Goal: Task Accomplishment & Management: Manage account settings

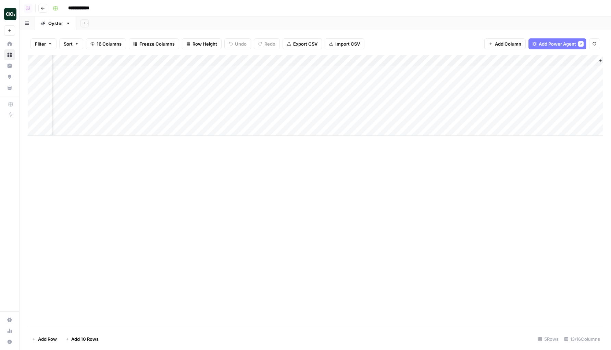
scroll to position [0, 426]
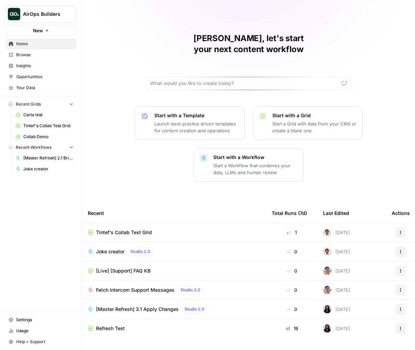
click at [32, 317] on span "Settings" at bounding box center [44, 320] width 57 height 6
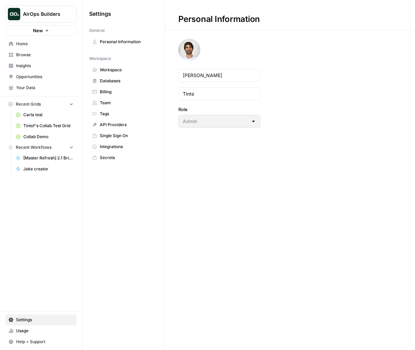
click at [142, 81] on span "Databases" at bounding box center [127, 81] width 54 height 6
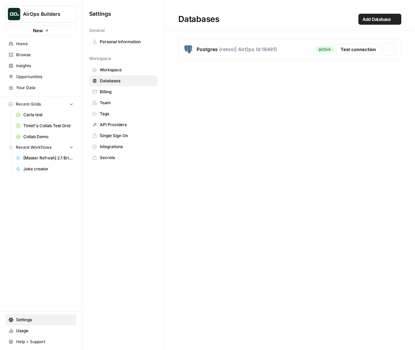
click at [137, 88] on link "Billing" at bounding box center [123, 91] width 68 height 11
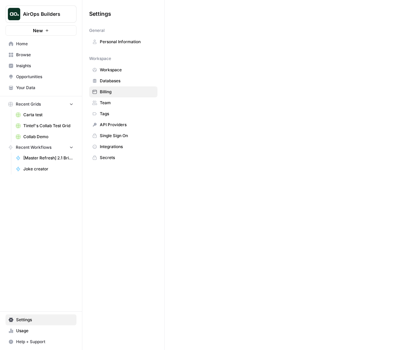
click at [125, 71] on span "Workspace" at bounding box center [127, 70] width 54 height 6
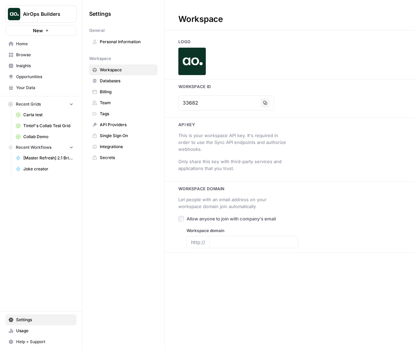
type input "[DOMAIN_NAME]"
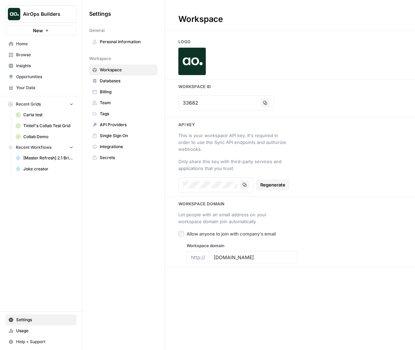
click at [124, 82] on span "Databases" at bounding box center [127, 81] width 54 height 6
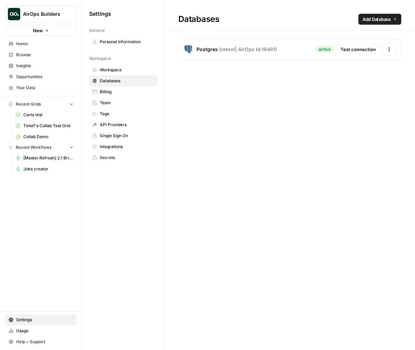
click at [123, 91] on span "Billing" at bounding box center [127, 92] width 54 height 6
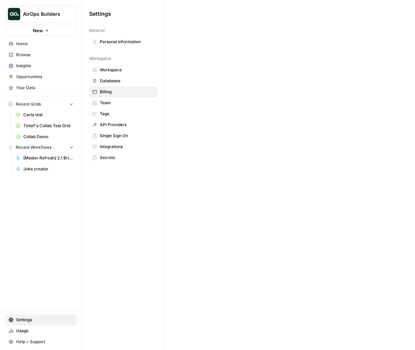
click at [121, 108] on link "Tags" at bounding box center [123, 113] width 68 height 11
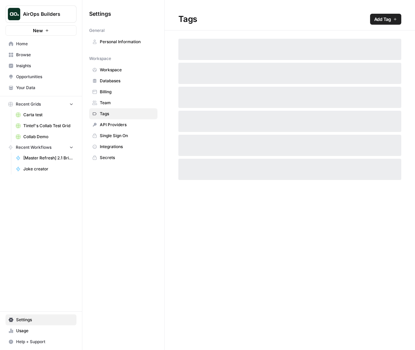
click at [124, 102] on span "Team" at bounding box center [127, 103] width 54 height 6
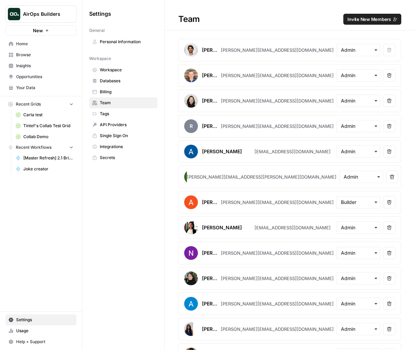
click at [124, 113] on span "Tags" at bounding box center [127, 114] width 54 height 6
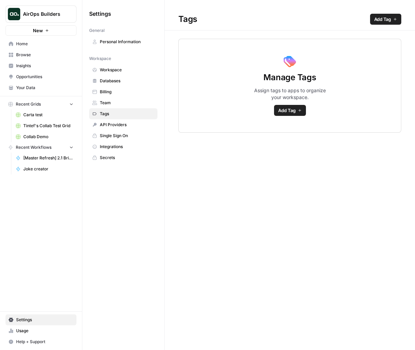
click at [123, 123] on span "API Providers" at bounding box center [127, 125] width 54 height 6
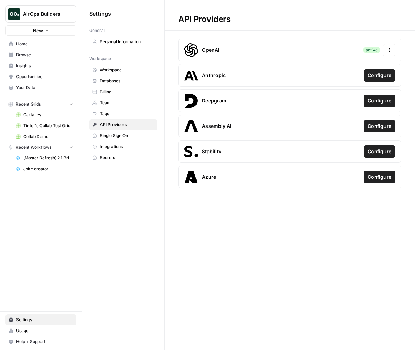
click at [115, 133] on span "Single Sign On" at bounding box center [127, 136] width 54 height 6
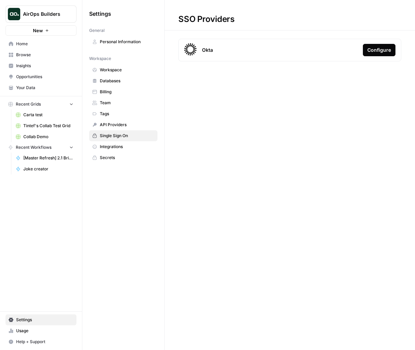
click at [119, 147] on span "Integrations" at bounding box center [127, 147] width 54 height 6
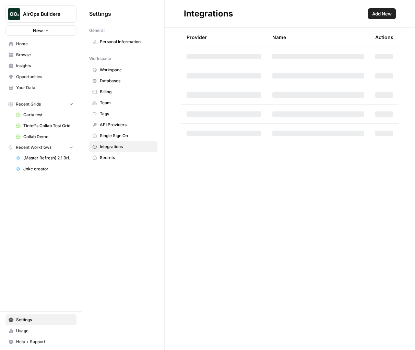
click at [119, 155] on span "Secrets" at bounding box center [127, 158] width 54 height 6
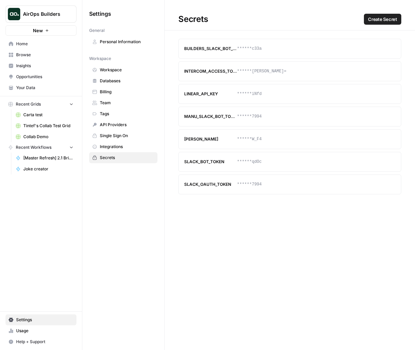
click at [122, 147] on span "Integrations" at bounding box center [127, 147] width 54 height 6
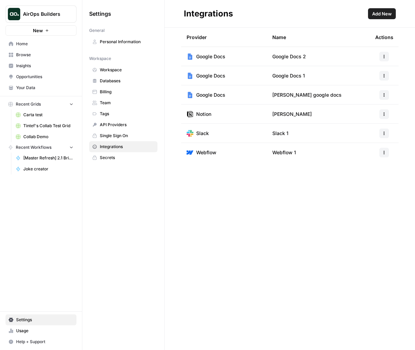
click at [145, 154] on link "Secrets" at bounding box center [123, 157] width 68 height 11
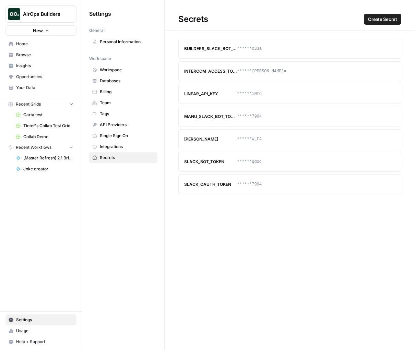
click at [147, 145] on span "Integrations" at bounding box center [127, 147] width 54 height 6
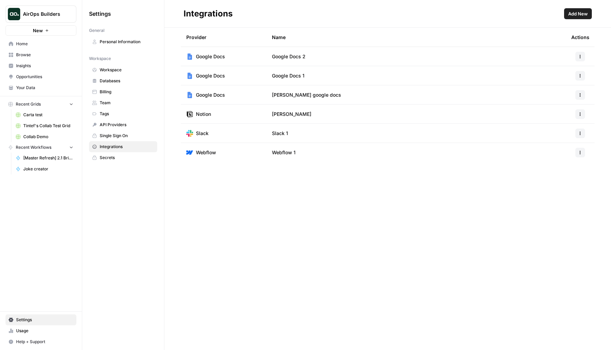
click at [47, 41] on span "Home" at bounding box center [44, 44] width 57 height 6
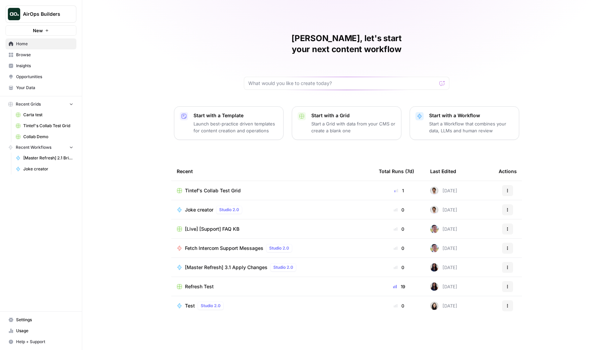
click at [38, 47] on link "Home" at bounding box center [40, 43] width 71 height 11
click at [38, 51] on link "Browse" at bounding box center [40, 54] width 71 height 11
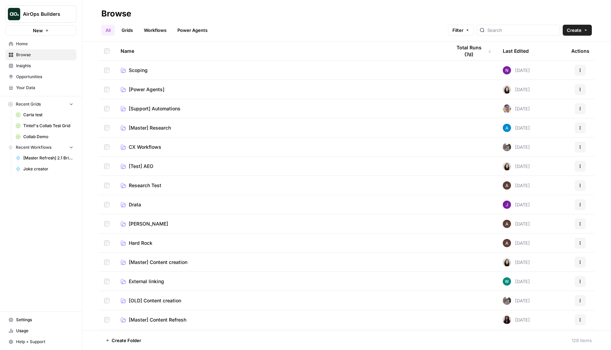
click at [28, 323] on span "Settings" at bounding box center [44, 320] width 57 height 6
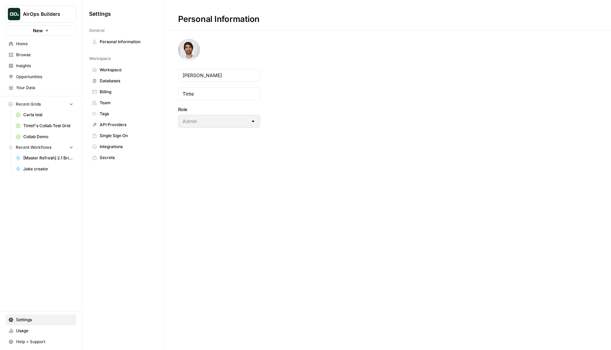
click at [122, 103] on span "Team" at bounding box center [127, 103] width 54 height 6
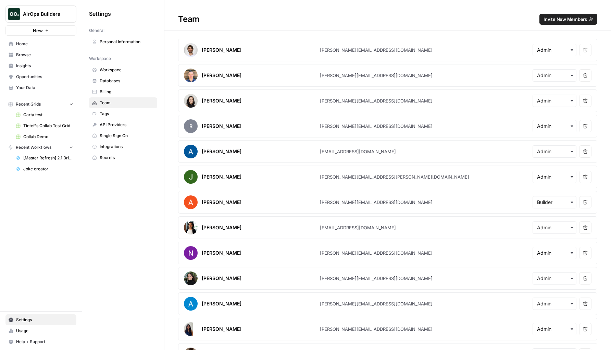
click at [117, 95] on link "Billing" at bounding box center [123, 91] width 68 height 11
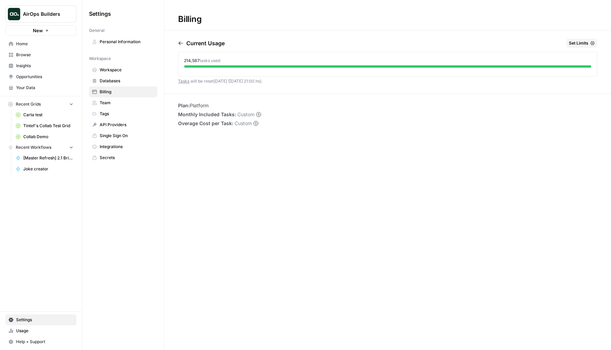
click at [119, 143] on link "Integrations" at bounding box center [123, 146] width 68 height 11
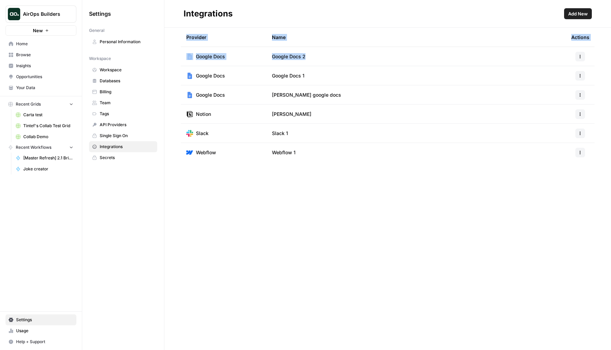
drag, startPoint x: 186, startPoint y: 38, endPoint x: 370, endPoint y: 173, distance: 228.0
click at [370, 167] on div "Provider Name Actions Google Docs Google Docs 2 Google Docs Google Docs 1 Googl…" at bounding box center [388, 189] width 447 height 322
click at [385, 169] on div "Provider Name Actions Google Docs Google Docs 2 Google Docs Google Docs 1 Googl…" at bounding box center [388, 189] width 447 height 322
click at [131, 82] on span "Databases" at bounding box center [127, 81] width 54 height 6
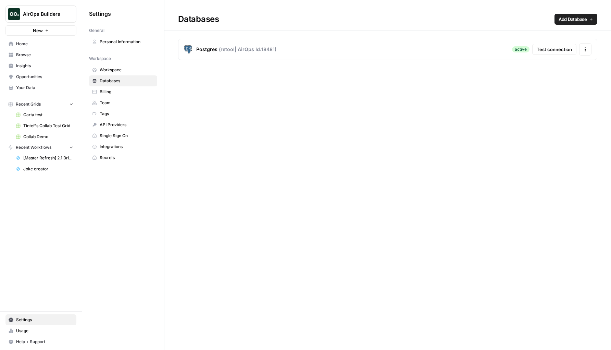
click at [137, 95] on link "Billing" at bounding box center [123, 91] width 68 height 11
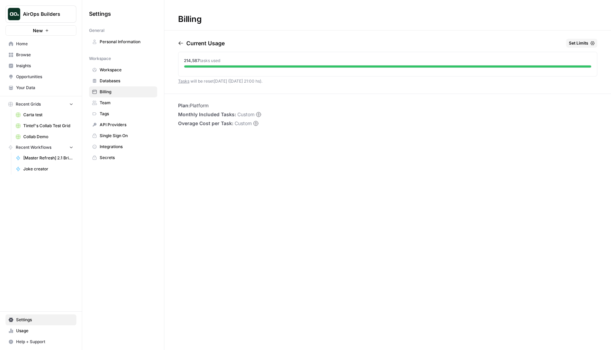
click at [136, 106] on link "Team" at bounding box center [123, 102] width 68 height 11
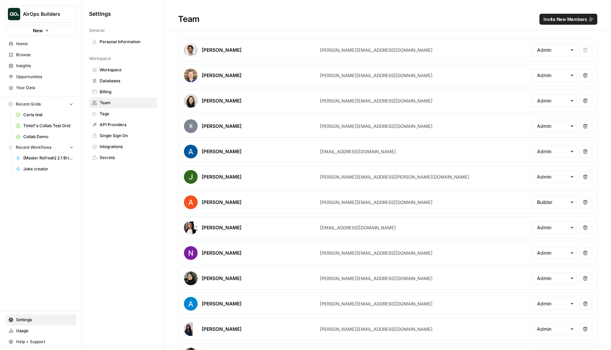
click at [133, 118] on link "Tags" at bounding box center [123, 113] width 68 height 11
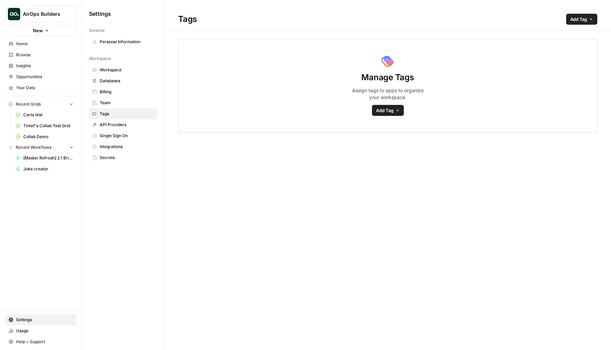
click at [129, 126] on span "API Providers" at bounding box center [127, 125] width 54 height 6
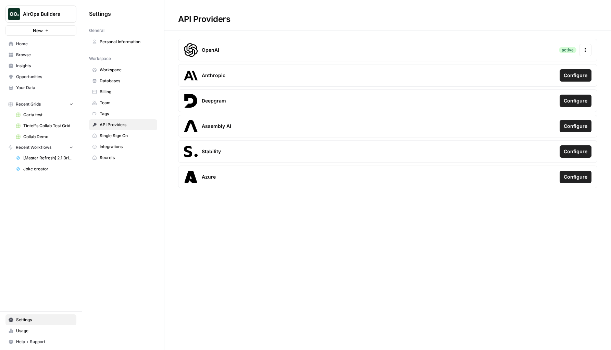
click at [126, 137] on span "Single Sign On" at bounding box center [127, 136] width 54 height 6
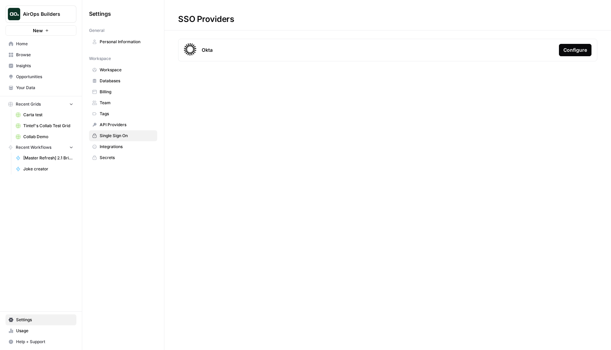
click at [123, 115] on span "Tags" at bounding box center [127, 114] width 54 height 6
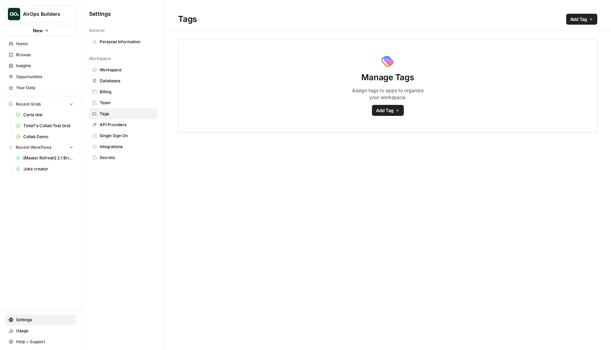
click at [123, 120] on link "API Providers" at bounding box center [123, 124] width 68 height 11
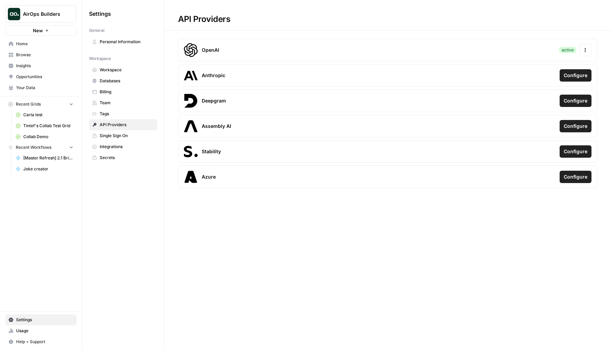
click at [120, 135] on span "Single Sign On" at bounding box center [127, 136] width 54 height 6
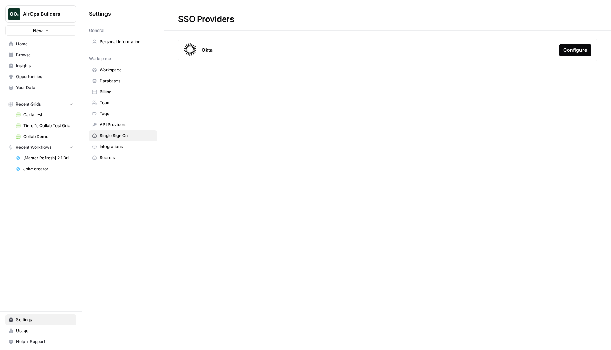
click at [117, 153] on link "Secrets" at bounding box center [123, 157] width 68 height 11
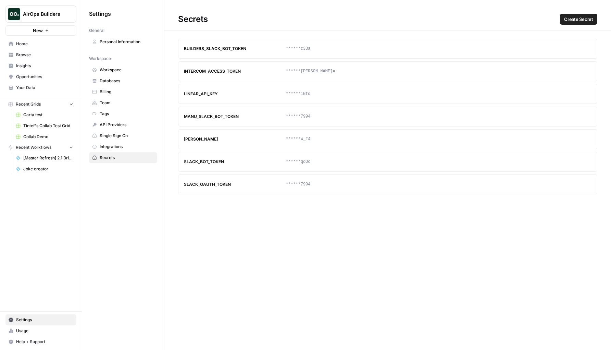
click at [115, 146] on span "Integrations" at bounding box center [127, 147] width 54 height 6
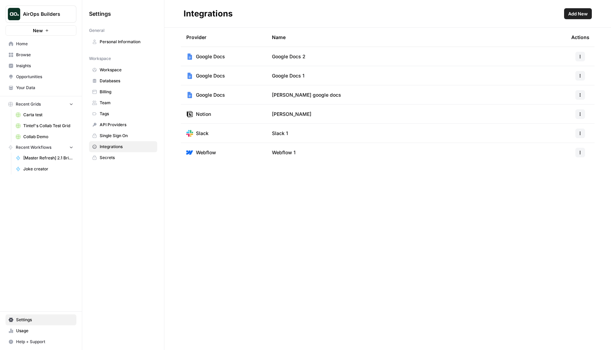
click at [116, 136] on span "Single Sign On" at bounding box center [127, 136] width 54 height 6
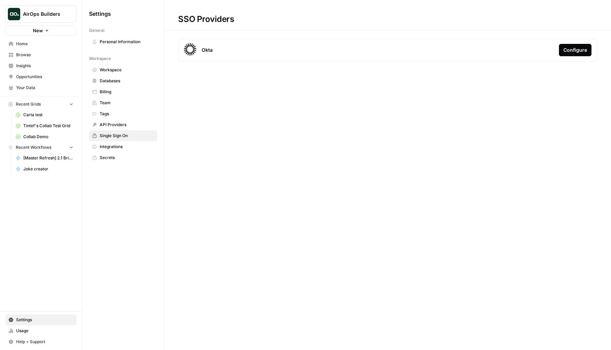
click at [115, 144] on span "Integrations" at bounding box center [127, 147] width 54 height 6
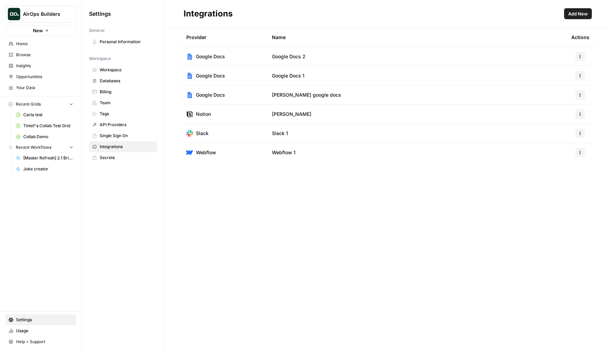
click at [136, 106] on link "Team" at bounding box center [123, 102] width 68 height 11
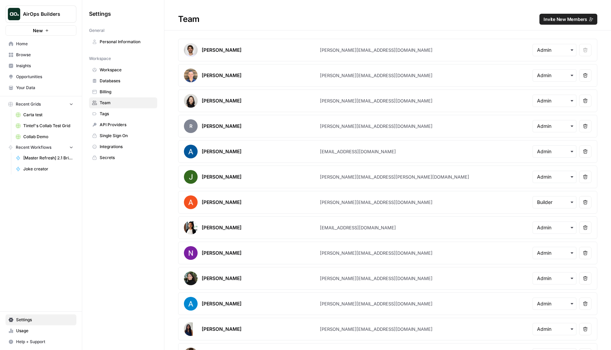
click at [198, 26] on h1 "Team Invite New Members" at bounding box center [388, 15] width 447 height 31
click at [192, 16] on div "Team Invite New Members" at bounding box center [388, 19] width 447 height 11
click at [326, 15] on div "Team Invite New Members" at bounding box center [388, 19] width 447 height 11
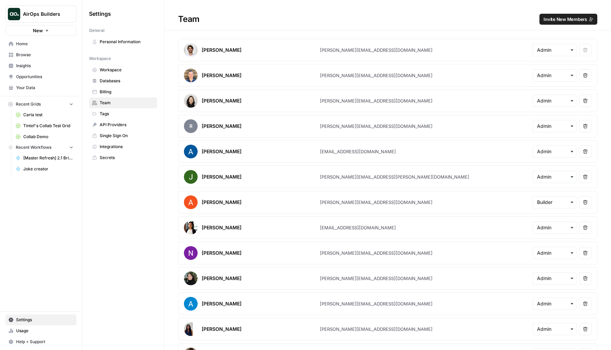
click at [111, 203] on div "Settings General Personal Information Workspace Workspace Databases Billing Tea…" at bounding box center [123, 175] width 82 height 350
click at [116, 209] on div "Settings General Personal Information Workspace Workspace Databases Billing Tea…" at bounding box center [123, 175] width 82 height 350
click at [61, 116] on span "Carta test" at bounding box center [48, 115] width 50 height 6
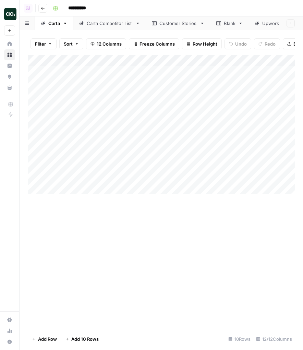
click at [229, 58] on div "Add Column" at bounding box center [161, 124] width 267 height 139
click at [210, 241] on div "Add Column" at bounding box center [161, 191] width 267 height 273
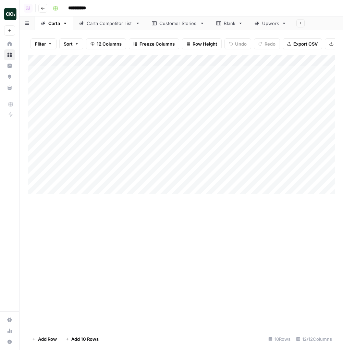
click at [330, 5] on div "**********" at bounding box center [193, 8] width 286 height 11
click at [277, 280] on div "Add Column" at bounding box center [181, 191] width 307 height 273
click at [311, 293] on div "Add Column" at bounding box center [181, 191] width 307 height 273
click at [338, 23] on div "Add Sheet" at bounding box center [317, 23] width 51 height 14
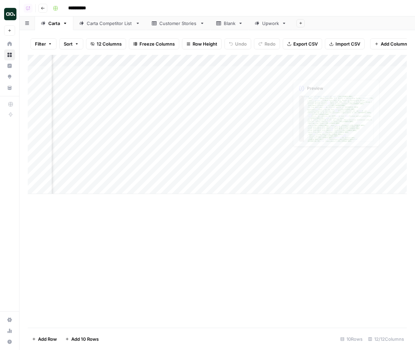
scroll to position [0, 234]
click at [205, 72] on div "Add Column" at bounding box center [217, 124] width 379 height 139
